Goal: Information Seeking & Learning: Learn about a topic

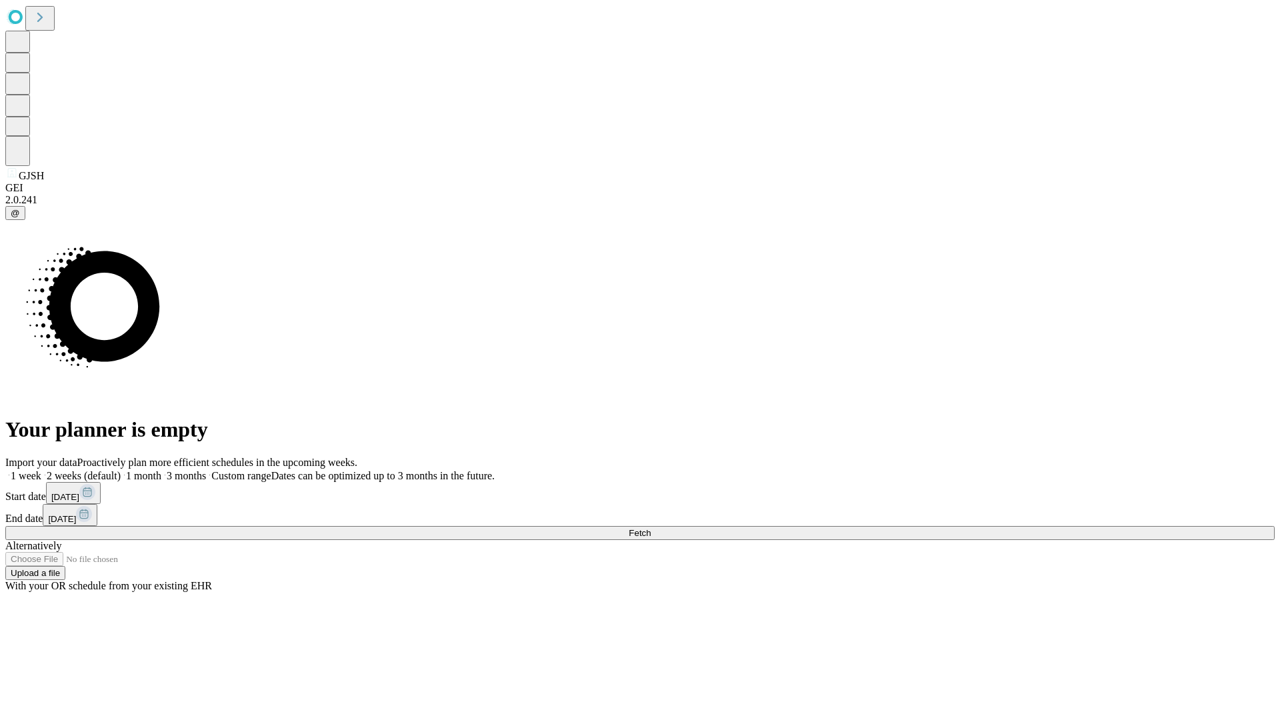
click at [651, 528] on span "Fetch" at bounding box center [640, 533] width 22 height 10
